Goal: Information Seeking & Learning: Find contact information

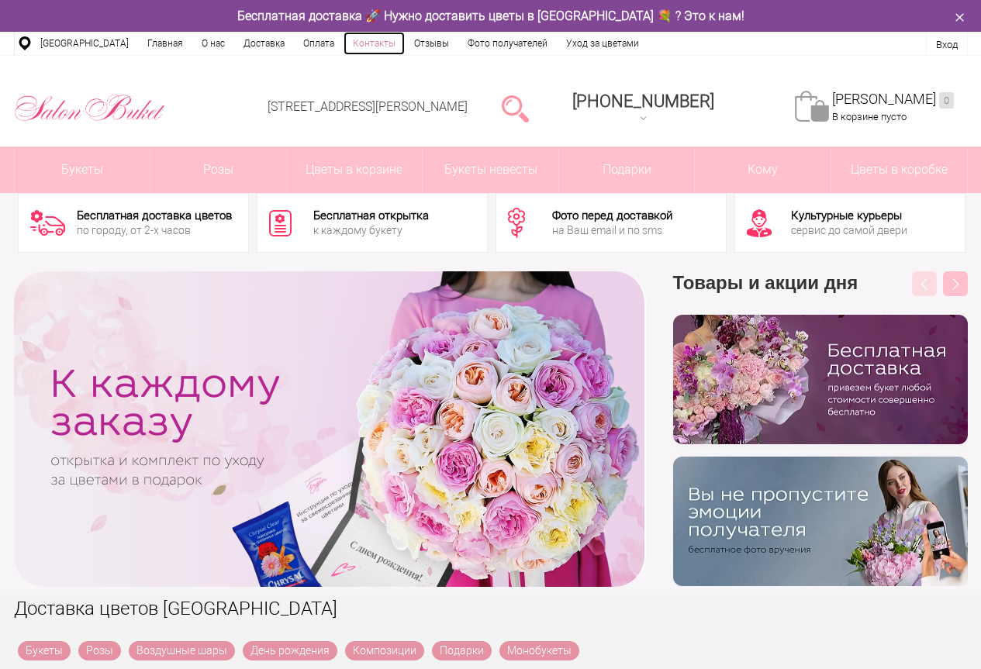
click at [351, 40] on link "Контакты" at bounding box center [374, 43] width 61 height 23
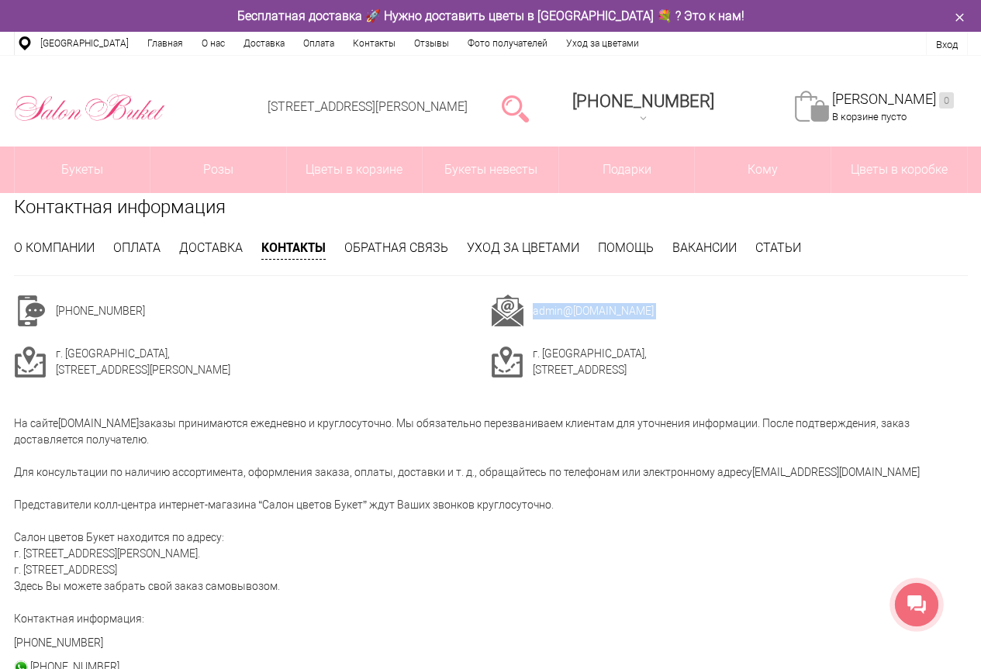
drag, startPoint x: 635, startPoint y: 313, endPoint x: 534, endPoint y: 312, distance: 100.1
click at [534, 312] on td "admin @[DOMAIN_NAME]" at bounding box center [750, 311] width 435 height 33
copy td "admin @[DOMAIN_NAME]"
